Goal: Check status: Check status

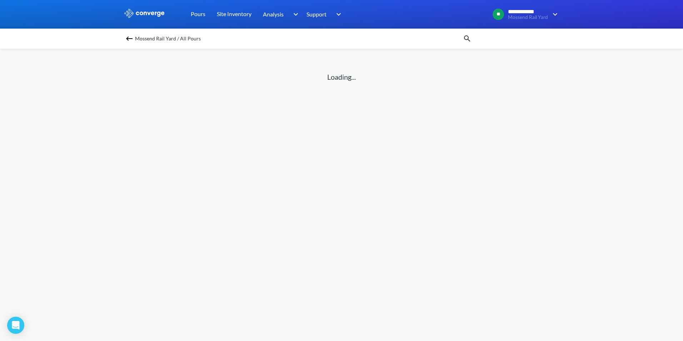
click at [145, 36] on span "Mossend Rail Yard / All Pours" at bounding box center [168, 39] width 66 height 10
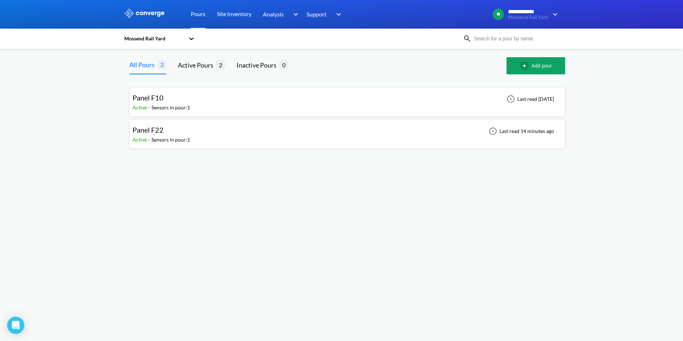
click at [165, 142] on div "Sensors in pour: 1" at bounding box center [170, 140] width 39 height 8
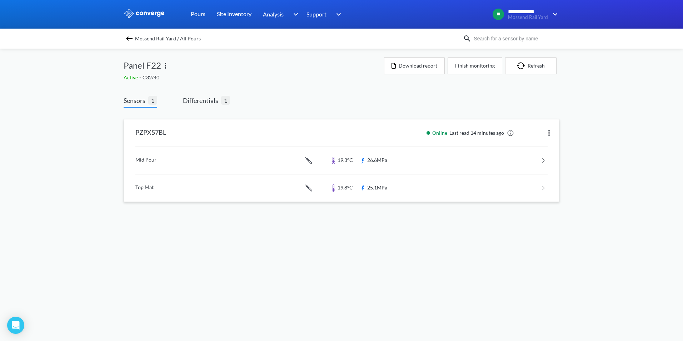
click at [223, 160] on link at bounding box center [341, 160] width 412 height 27
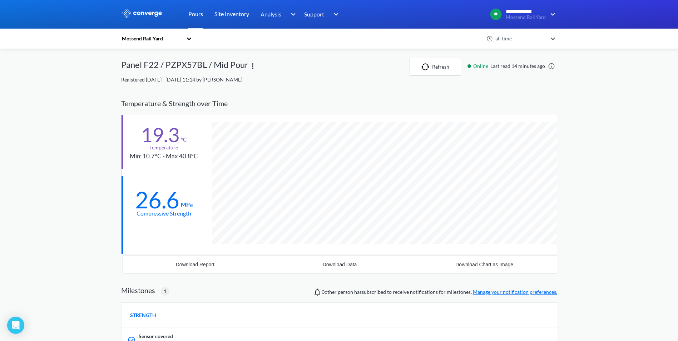
click at [190, 36] on icon at bounding box center [188, 38] width 7 height 7
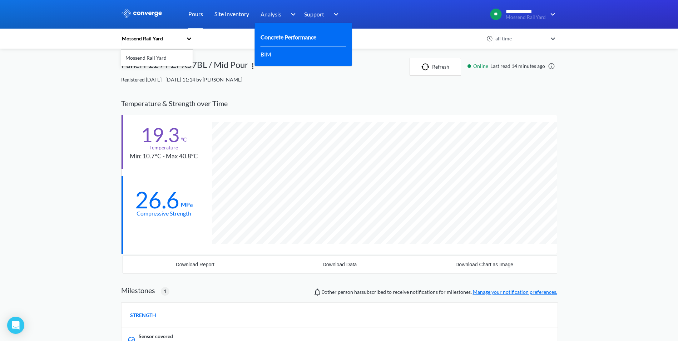
click at [279, 35] on link "Concrete Performance" at bounding box center [288, 37] width 56 height 9
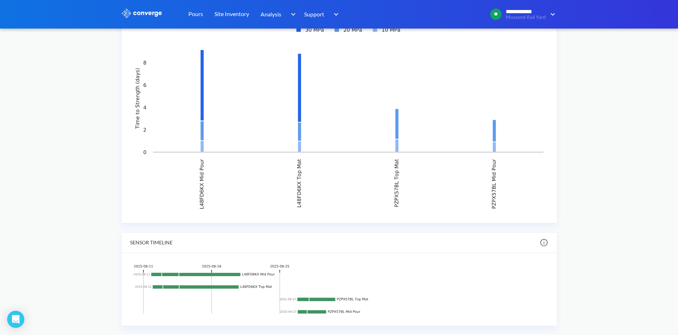
scroll to position [777, 0]
click at [556, 316] on div at bounding box center [338, 289] width 435 height 73
click at [216, 268] on img at bounding box center [251, 290] width 242 height 56
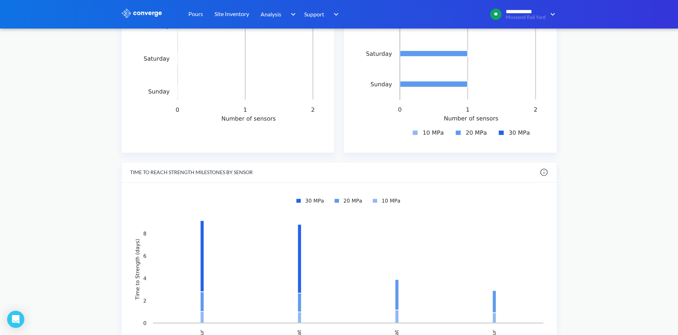
scroll to position [455, 0]
